Goal: Task Accomplishment & Management: Manage account settings

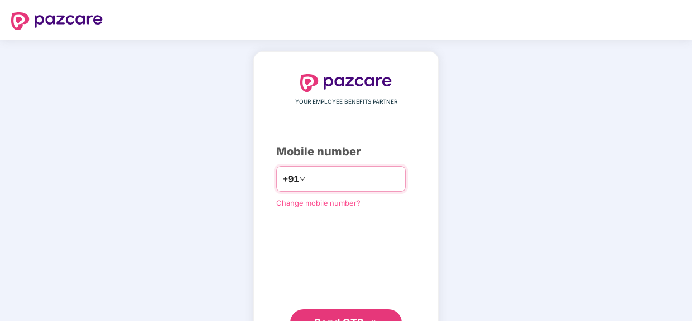
type input "**********"
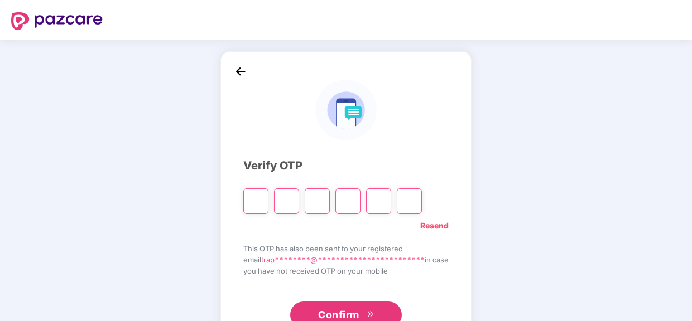
type input "*"
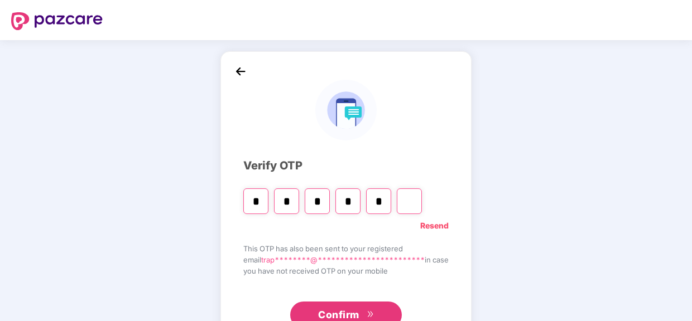
type input "*"
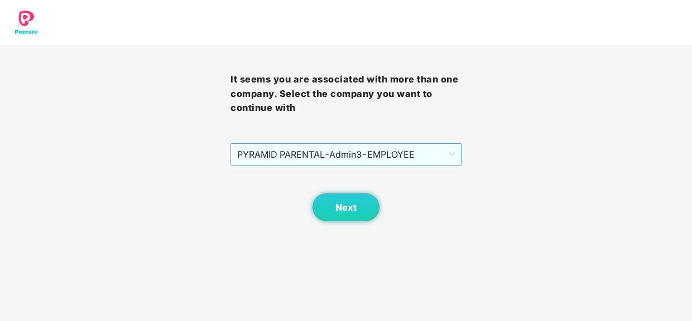
click at [433, 152] on span "PYRAMID PARENTAL - Admin3 - EMPLOYEE" at bounding box center [345, 154] width 217 height 21
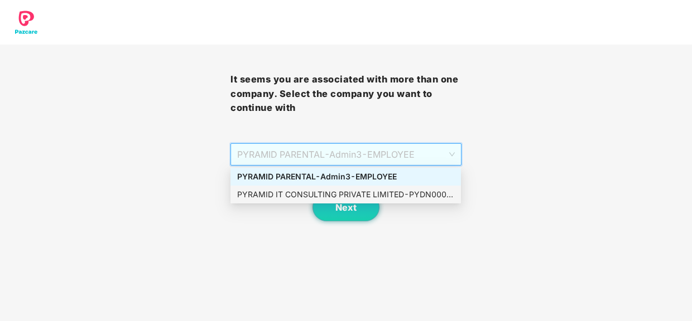
click at [408, 194] on div "PYRAMID IT CONSULTING PRIVATE LIMITED - PYDN00007 - ADMIN" at bounding box center [345, 195] width 217 height 12
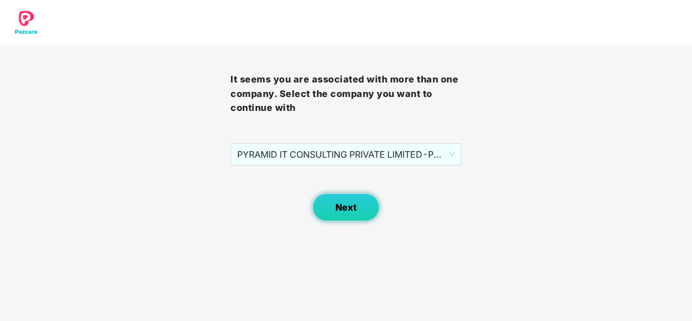
click at [340, 209] on span "Next" at bounding box center [345, 208] width 21 height 11
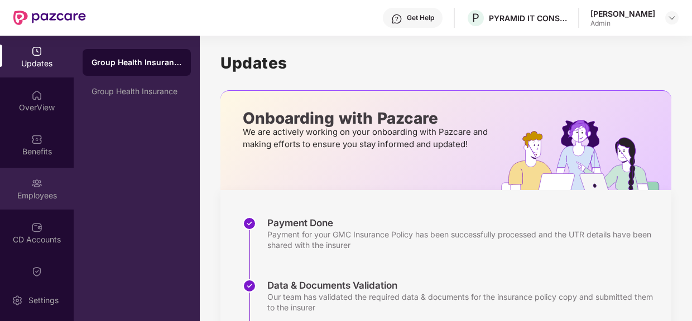
click at [42, 190] on div "Employees" at bounding box center [37, 195] width 74 height 11
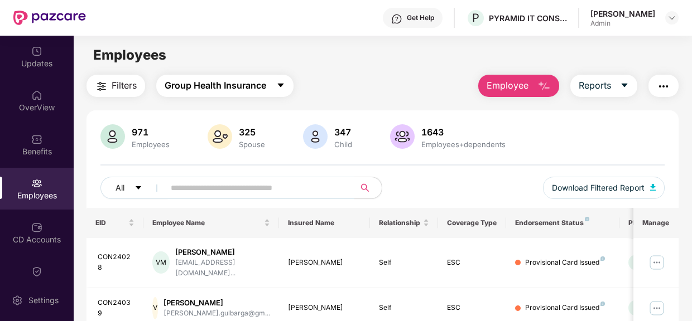
click at [220, 84] on span "Group Health Insurance" at bounding box center [216, 86] width 102 height 14
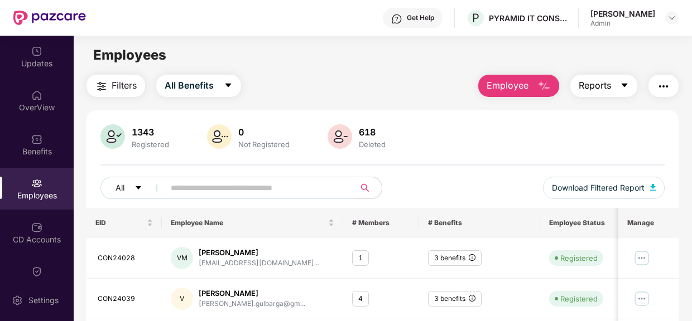
click at [622, 83] on icon "caret-down" at bounding box center [624, 85] width 9 height 9
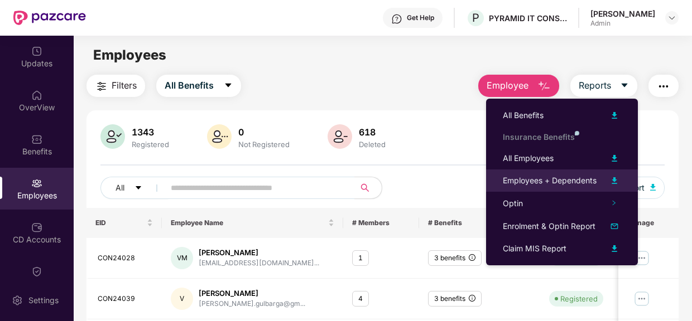
click at [575, 184] on div "Employees + Dependents" at bounding box center [550, 181] width 94 height 12
